Goal: Find specific page/section: Find specific page/section

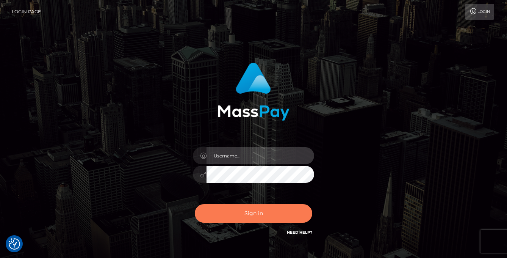
type input "vlad"
click at [243, 220] on button "Sign in" at bounding box center [253, 213] width 117 height 19
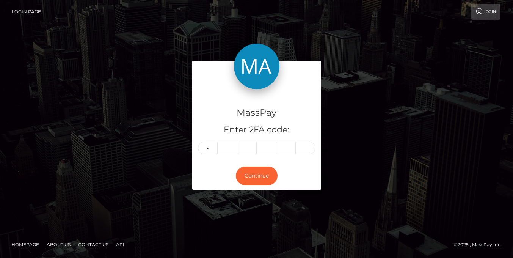
type input "9"
type input "3"
type input "4"
type input "0"
type input "8"
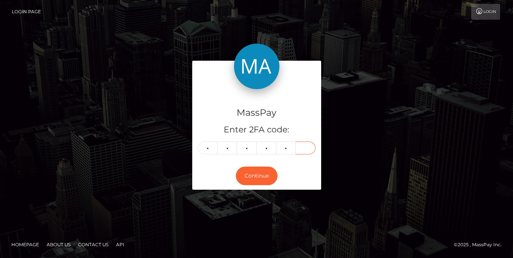
type input "0"
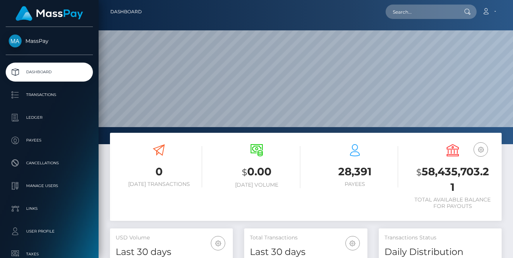
scroll to position [135, 123]
click at [410, 9] on input "text" at bounding box center [420, 12] width 71 height 14
paste input "Glorine"
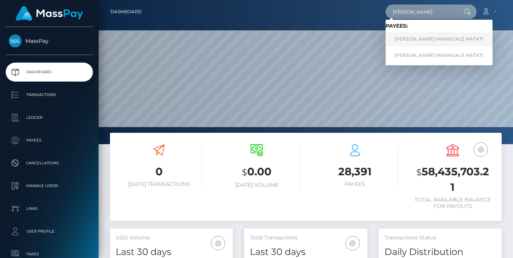
type input "Glorine"
click at [431, 40] on link "GLORINE MWANGALE MATATI" at bounding box center [438, 39] width 107 height 14
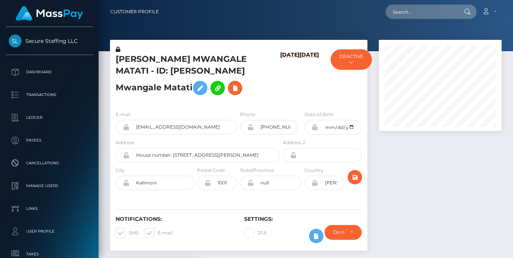
scroll to position [91, 123]
click at [358, 61] on button "DEACTIVE" at bounding box center [350, 59] width 41 height 20
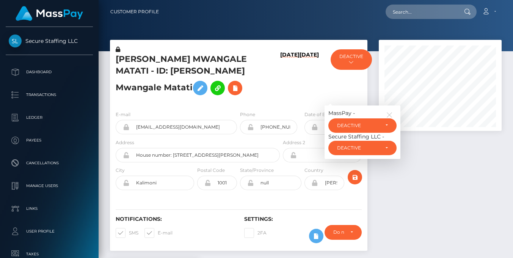
click at [173, 99] on h5 "GLORINE MWANGALE MATATI - ID: Glorine Mwangale Matati" at bounding box center [196, 75] width 160 height 45
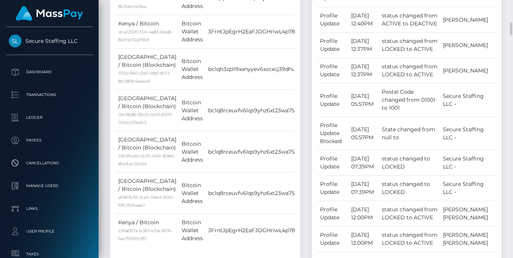
scroll to position [88, 0]
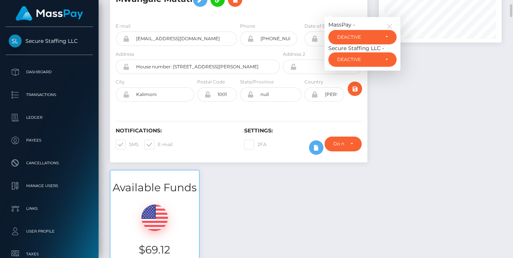
click at [435, 116] on div at bounding box center [440, 61] width 134 height 218
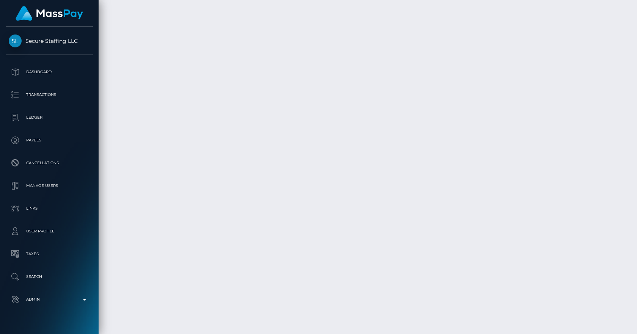
scroll to position [3268, 0]
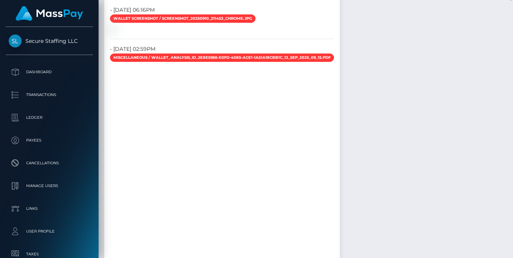
scroll to position [1503, 0]
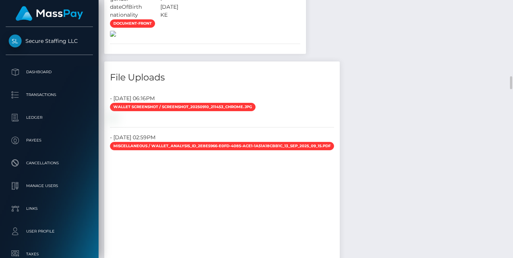
click at [116, 37] on img at bounding box center [113, 34] width 6 height 6
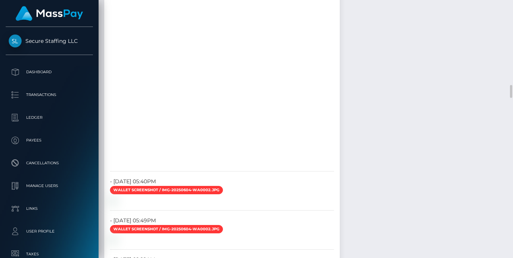
scroll to position [1856, 0]
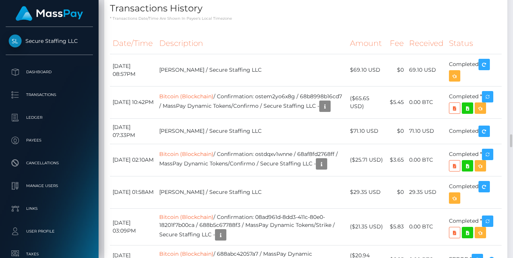
scroll to position [2827, 0]
